Goal: Task Accomplishment & Management: Complete application form

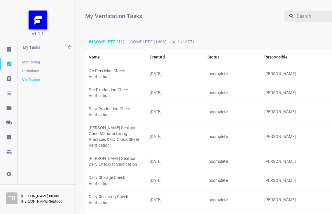
click at [179, 102] on td "[DATE]" at bounding box center [175, 111] width 58 height 19
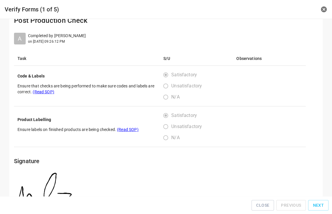
scroll to position [27, 0]
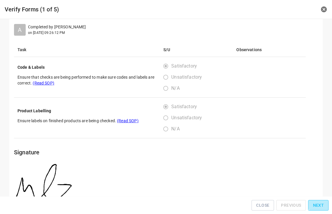
click at [320, 203] on span "Next" at bounding box center [318, 204] width 11 height 7
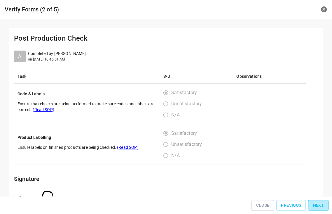
click at [320, 203] on span "Next" at bounding box center [318, 204] width 11 height 7
click at [320, 203] on div "Close Previous Next" at bounding box center [165, 204] width 327 height 13
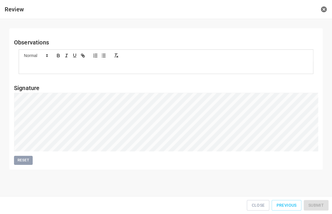
click at [320, 203] on div "Close Previous Submit" at bounding box center [165, 204] width 327 height 13
click at [321, 203] on div "Close Previous Submit" at bounding box center [165, 204] width 327 height 13
click at [321, 204] on span "Submit" at bounding box center [315, 204] width 15 height 7
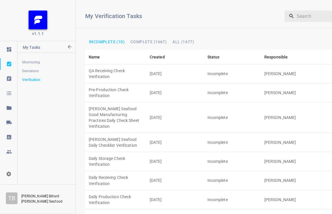
click at [146, 171] on td "[DATE]" at bounding box center [175, 180] width 58 height 19
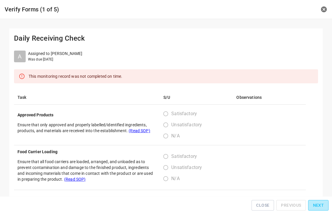
click at [320, 207] on span "Next" at bounding box center [318, 204] width 11 height 7
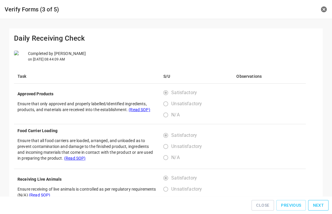
click at [320, 207] on span "Next" at bounding box center [318, 204] width 11 height 7
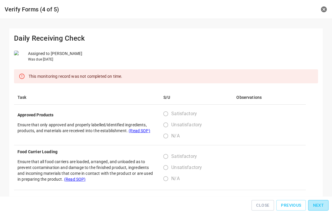
click at [320, 207] on span "Next" at bounding box center [318, 204] width 11 height 7
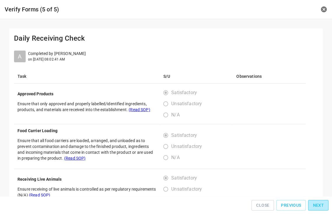
click at [320, 207] on span "Next" at bounding box center [318, 204] width 11 height 7
click at [320, 207] on div "Close Previous Next" at bounding box center [165, 204] width 327 height 13
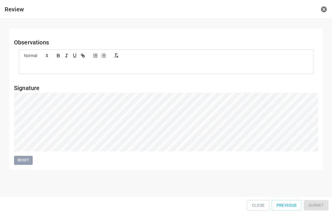
click at [320, 207] on div "Close Previous Submit" at bounding box center [165, 204] width 327 height 13
click at [315, 204] on span "Submit" at bounding box center [315, 204] width 15 height 7
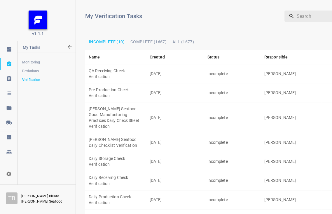
click at [152, 190] on td "[DATE]" at bounding box center [175, 199] width 58 height 19
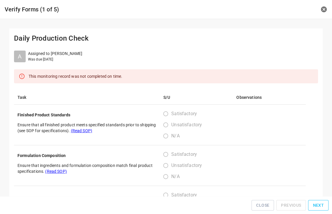
click at [321, 205] on span "Next" at bounding box center [318, 204] width 11 height 7
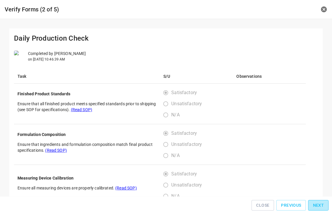
click at [321, 205] on span "Next" at bounding box center [318, 204] width 11 height 7
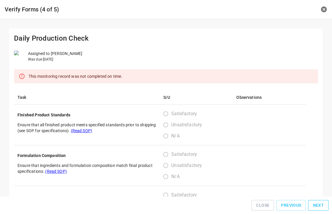
click at [321, 205] on span "Next" at bounding box center [318, 204] width 11 height 7
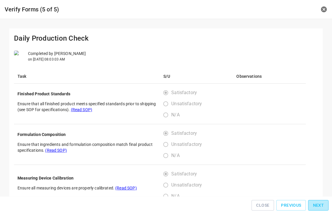
click at [321, 205] on span "Next" at bounding box center [318, 204] width 11 height 7
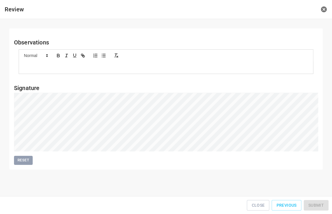
click at [321, 205] on div "Close Previous Submit" at bounding box center [165, 204] width 327 height 13
click at [315, 204] on span "Submit" at bounding box center [315, 204] width 15 height 7
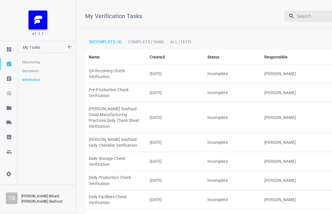
click at [110, 65] on td "QA Receiving Check Verification" at bounding box center [115, 73] width 61 height 19
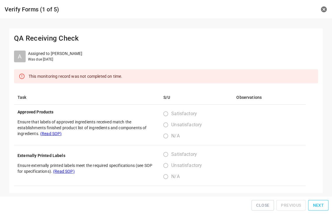
click at [322, 205] on span "Next" at bounding box center [318, 204] width 11 height 7
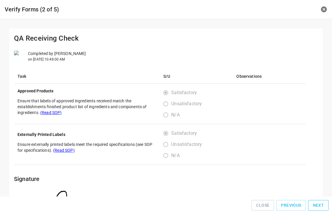
click at [322, 205] on span "Next" at bounding box center [318, 204] width 11 height 7
click at [322, 204] on span "Next" at bounding box center [318, 204] width 11 height 7
click at [322, 204] on div "Close Previous Next" at bounding box center [165, 204] width 327 height 13
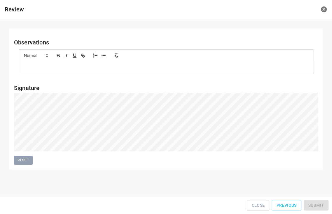
click at [321, 204] on div "Close Previous Submit" at bounding box center [165, 204] width 327 height 13
click at [316, 204] on span "Submit" at bounding box center [315, 204] width 15 height 7
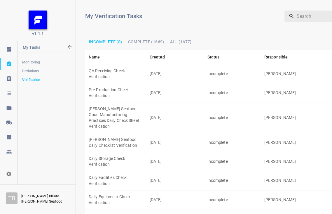
click at [172, 209] on td "[DATE]" at bounding box center [175, 218] width 58 height 19
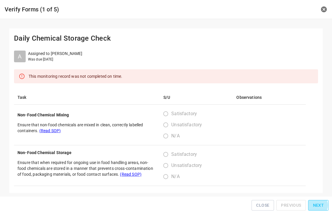
click at [317, 207] on span "Next" at bounding box center [318, 204] width 11 height 7
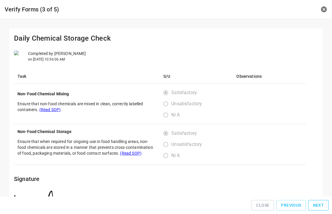
click at [317, 207] on span "Next" at bounding box center [318, 204] width 11 height 7
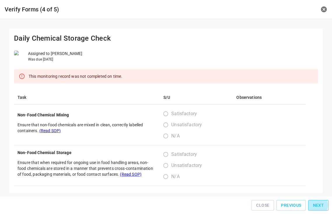
click at [317, 207] on span "Next" at bounding box center [318, 204] width 11 height 7
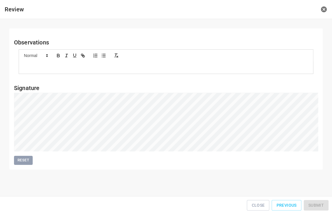
click at [317, 207] on div "Close Previous Submit" at bounding box center [165, 204] width 327 height 13
click at [319, 203] on span "Submit" at bounding box center [315, 204] width 15 height 7
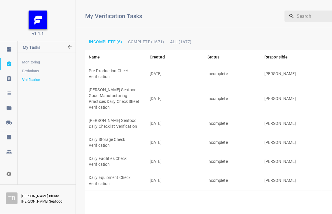
click at [119, 68] on td "Pre-Production Check Verification" at bounding box center [115, 73] width 61 height 19
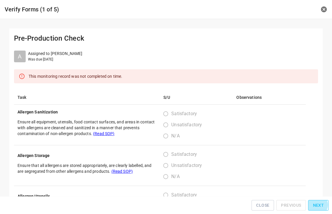
click at [318, 206] on span "Next" at bounding box center [318, 204] width 11 height 7
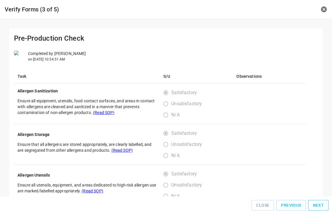
click at [318, 206] on span "Next" at bounding box center [318, 204] width 11 height 7
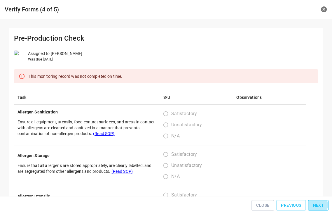
click at [318, 206] on span "Next" at bounding box center [318, 204] width 11 height 7
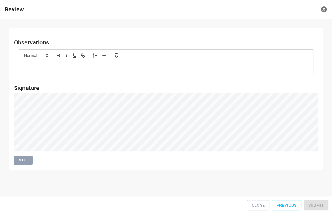
click at [318, 206] on div "Close Previous Submit" at bounding box center [165, 204] width 327 height 13
click at [318, 205] on div "Close Previous Submit" at bounding box center [165, 204] width 327 height 13
click at [320, 202] on button "Submit" at bounding box center [316, 205] width 25 height 11
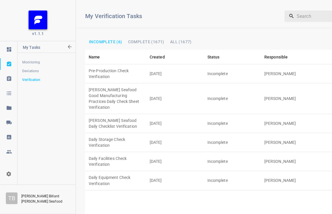
click at [186, 68] on td "[DATE]" at bounding box center [175, 73] width 58 height 19
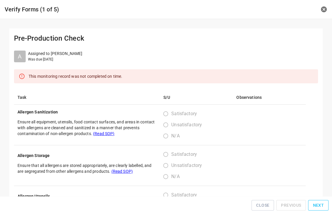
click at [319, 205] on span "Next" at bounding box center [318, 204] width 11 height 7
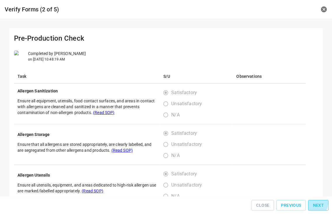
click at [318, 205] on span "Next" at bounding box center [318, 204] width 11 height 7
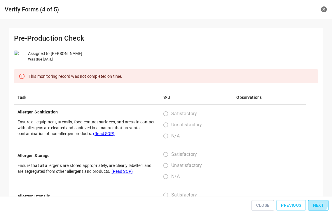
click at [318, 205] on span "Next" at bounding box center [318, 204] width 11 height 7
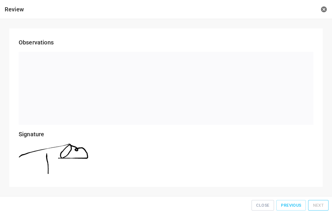
click at [318, 205] on div "Close Previous Next" at bounding box center [165, 204] width 327 height 13
click at [269, 206] on span "Close" at bounding box center [262, 204] width 13 height 7
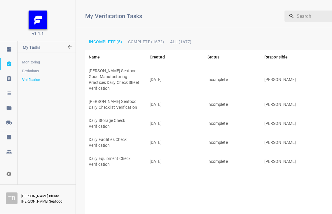
click at [121, 152] on td "Daily Equipment Check Verification" at bounding box center [115, 161] width 61 height 19
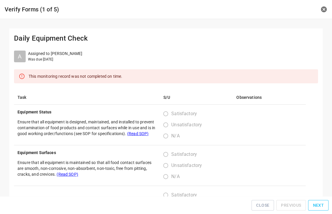
click at [319, 206] on span "Next" at bounding box center [318, 204] width 11 height 7
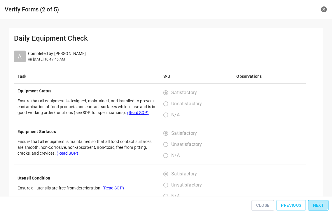
click at [319, 206] on span "Next" at bounding box center [318, 204] width 11 height 7
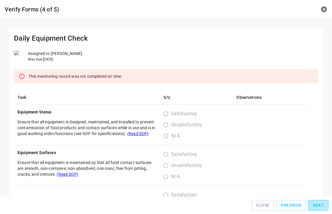
click at [319, 206] on span "Next" at bounding box center [318, 204] width 11 height 7
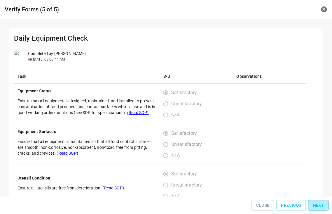
click at [319, 206] on span "Next" at bounding box center [318, 204] width 11 height 7
click at [319, 206] on div "Close Previous Next" at bounding box center [165, 204] width 327 height 13
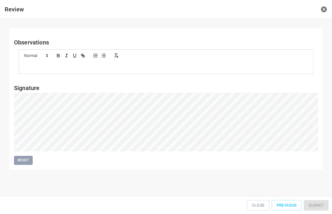
click at [319, 206] on div "Close Previous Submit" at bounding box center [165, 204] width 327 height 13
click at [311, 205] on button "Submit" at bounding box center [316, 205] width 25 height 11
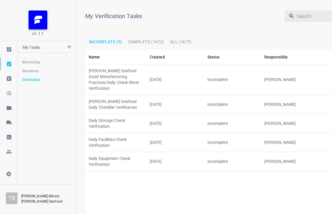
click at [155, 69] on td "[DATE]" at bounding box center [175, 79] width 58 height 31
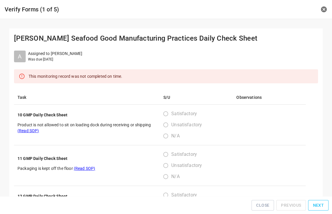
click at [321, 204] on span "Next" at bounding box center [318, 204] width 11 height 7
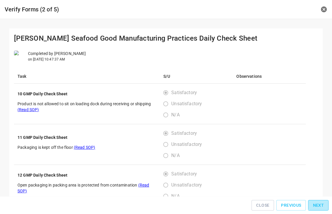
click at [321, 204] on span "Next" at bounding box center [318, 204] width 11 height 7
click at [320, 204] on span "Next" at bounding box center [318, 204] width 11 height 7
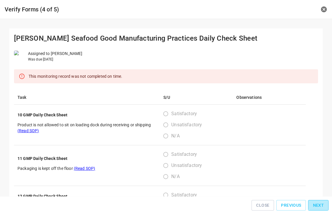
click at [320, 204] on span "Next" at bounding box center [318, 204] width 11 height 7
click at [320, 203] on span "Next" at bounding box center [318, 204] width 11 height 7
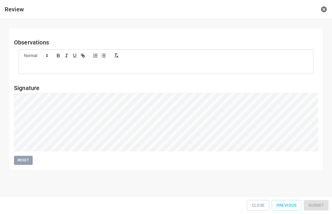
click at [320, 203] on div "Close Previous Submit" at bounding box center [165, 204] width 327 height 13
click at [320, 202] on div "Close Previous Submit" at bounding box center [165, 204] width 327 height 13
click at [321, 206] on span "Submit" at bounding box center [315, 204] width 15 height 7
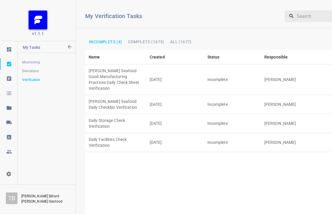
click at [126, 133] on td "Daily Facilities Check Verification" at bounding box center [115, 142] width 61 height 19
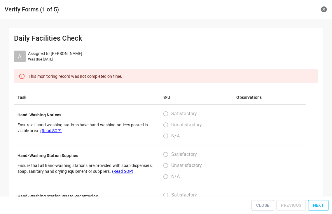
click at [320, 209] on button "Next" at bounding box center [318, 205] width 20 height 11
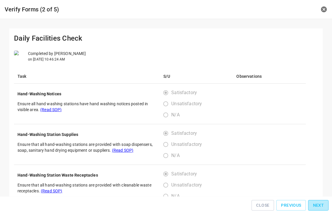
click at [320, 207] on span "Next" at bounding box center [318, 204] width 11 height 7
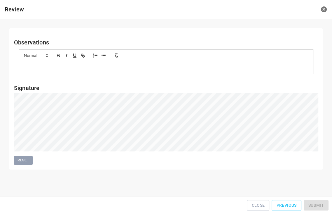
click at [320, 207] on div "Close Previous Submit" at bounding box center [165, 204] width 327 height 13
click at [320, 206] on div "Close Previous Submit" at bounding box center [165, 204] width 327 height 13
click at [316, 204] on span "Submit" at bounding box center [315, 204] width 15 height 7
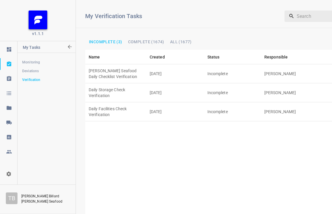
click at [134, 85] on td "Daily Storage Check Verification" at bounding box center [115, 92] width 61 height 19
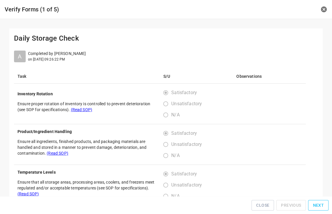
click at [320, 205] on span "Next" at bounding box center [318, 204] width 11 height 7
click at [321, 205] on span "Next" at bounding box center [318, 204] width 11 height 7
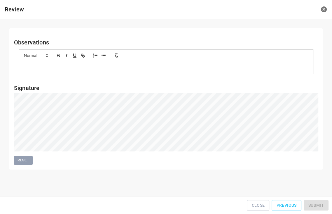
click at [321, 205] on div "Close Previous Submit" at bounding box center [165, 204] width 327 height 13
click at [323, 205] on span "Submit" at bounding box center [315, 204] width 15 height 7
